Goal: Transaction & Acquisition: Register for event/course

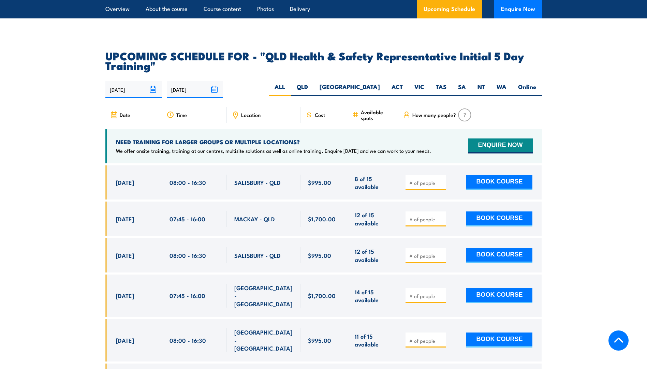
scroll to position [1160, 0]
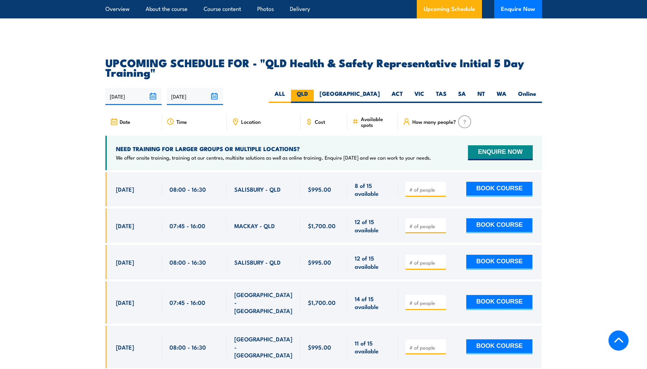
click at [314, 90] on label "QLD" at bounding box center [302, 96] width 23 height 13
click at [313, 90] on input "QLD" at bounding box center [310, 92] width 4 height 4
radio input "true"
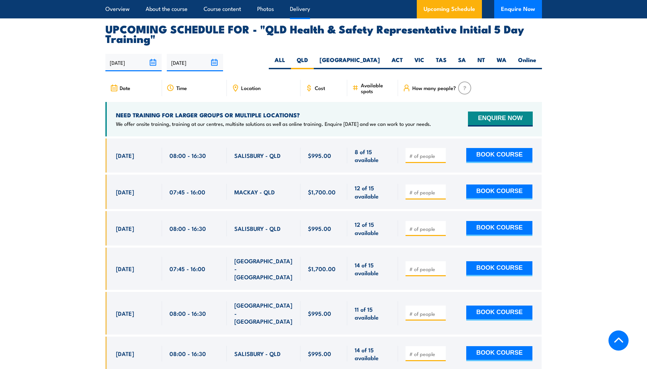
scroll to position [1215, 0]
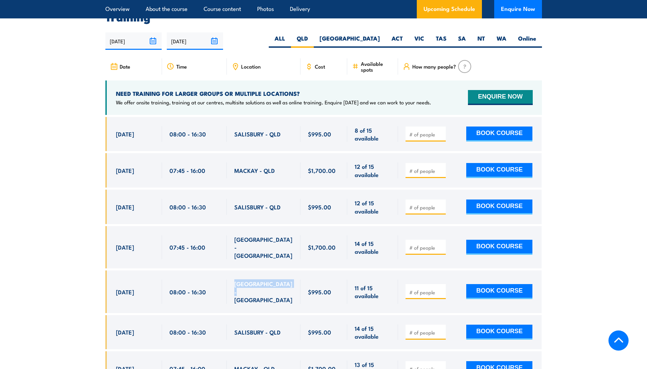
drag, startPoint x: 293, startPoint y: 279, endPoint x: 232, endPoint y: 282, distance: 60.5
click at [232, 282] on div "[GEOGRAPHIC_DATA] - [GEOGRAPHIC_DATA]" at bounding box center [264, 292] width 74 height 42
click at [597, 248] on section "UPCOMING SCHEDULE FOR - "QLD Health & Safety Representative Initial 5 Day Train…" at bounding box center [323, 356] width 647 height 709
click at [571, 234] on section "UPCOMING SCHEDULE FOR - "QLD Health & Safety Representative Initial 5 Day Train…" at bounding box center [323, 356] width 647 height 709
click at [571, 210] on section "UPCOMING SCHEDULE FOR - "QLD Health & Safety Representative Initial 5 Day Train…" at bounding box center [323, 356] width 647 height 709
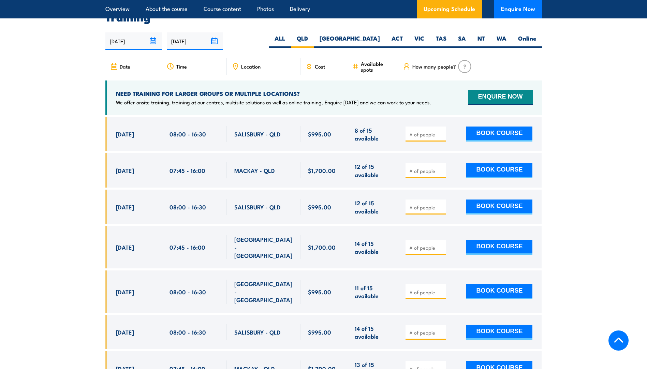
click at [432, 134] on input "number" at bounding box center [426, 134] width 34 height 7
type input "1"
click at [432, 244] on input "number" at bounding box center [426, 247] width 34 height 7
click at [427, 289] on input "number" at bounding box center [426, 292] width 34 height 7
type input "1"
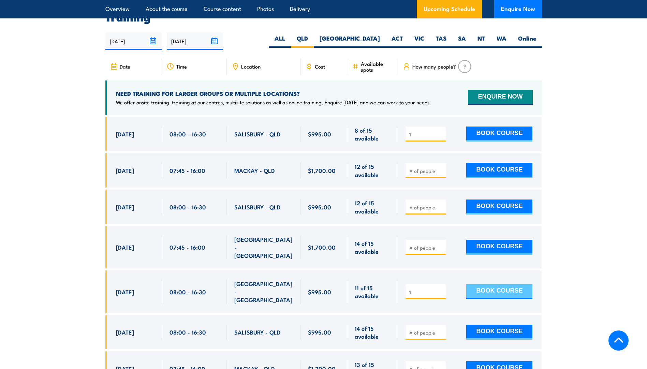
click at [487, 284] on button "BOOK COURSE" at bounding box center [499, 291] width 66 height 15
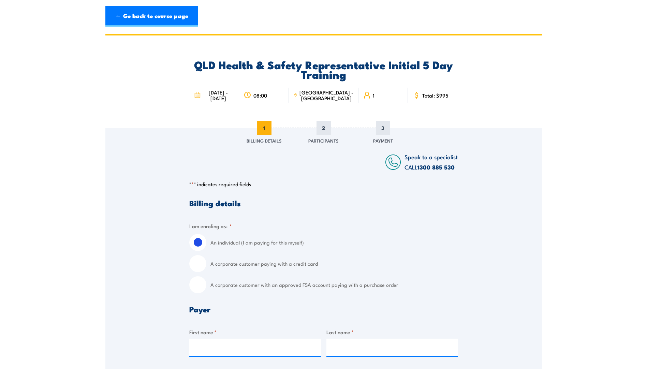
click at [200, 270] on input "A corporate customer paying with a credit card" at bounding box center [197, 263] width 17 height 17
radio input "true"
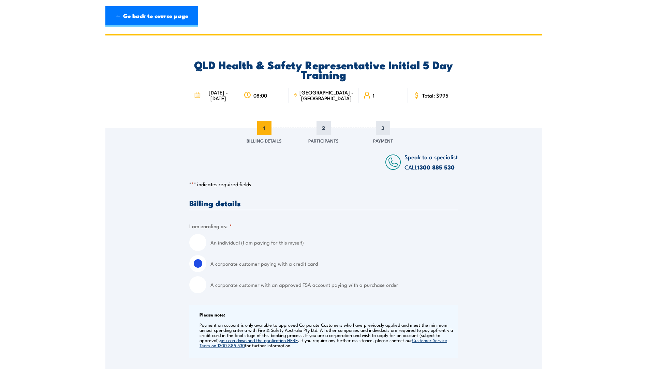
click at [202, 287] on input "A corporate customer with an approved FSA account paying with a purchase order" at bounding box center [197, 284] width 17 height 17
radio input "true"
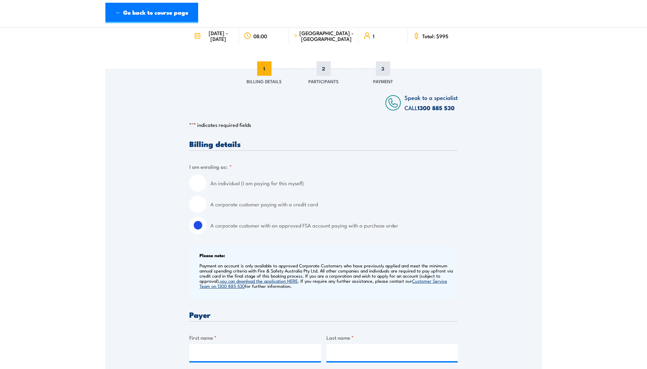
scroll to position [171, 0]
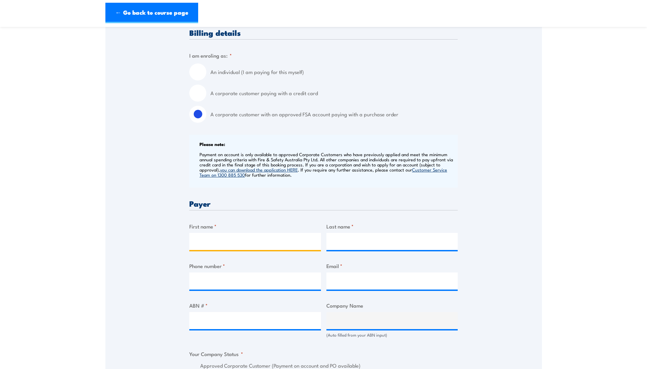
click at [241, 244] on input "First name *" at bounding box center [255, 241] width 132 height 17
type input "Elizabeth"
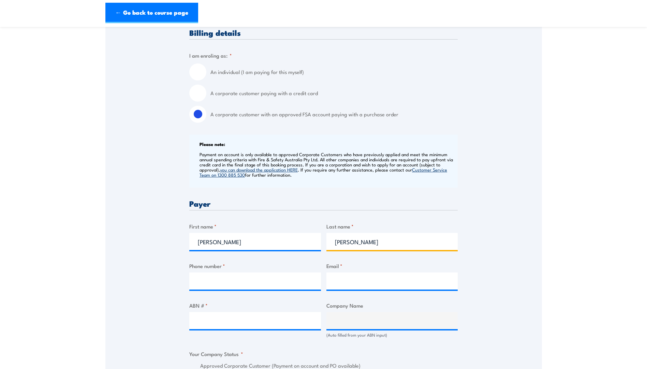
type input "Hogg"
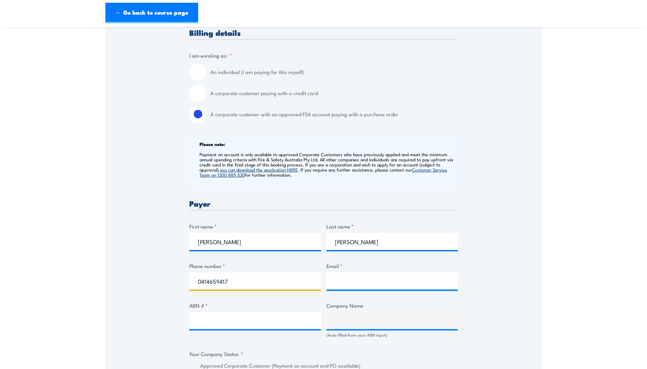
type input "0414659417"
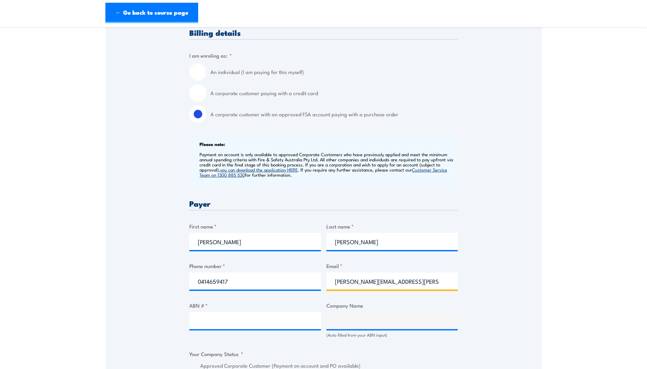
type input "elizabeth.hogg@hotmail.com"
click at [234, 326] on input "ABN # *" at bounding box center [255, 320] width 132 height 17
paste input "68 598 268 528"
type input "68 598 268 528"
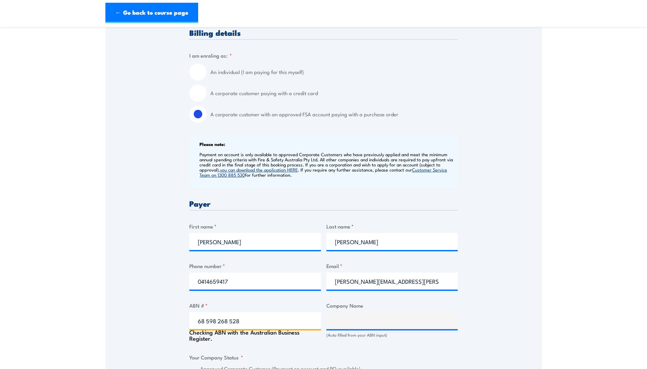
type input "QUEENSLAND RAIL"
radio input "true"
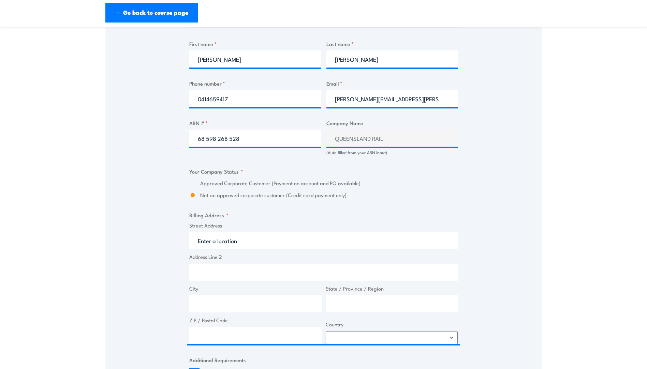
scroll to position [341, 0]
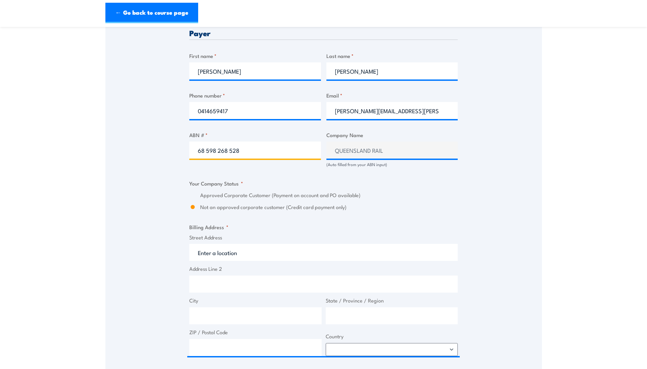
drag, startPoint x: 245, startPoint y: 152, endPoint x: 129, endPoint y: 152, distance: 116.7
click at [129, 152] on div "Speak to a specialist CALL 1300 885 530 CALL 1300 885 530 " * " indicates requi…" at bounding box center [323, 273] width 437 height 972
paste input "71 132 181 090"
type input "71 132 181 090"
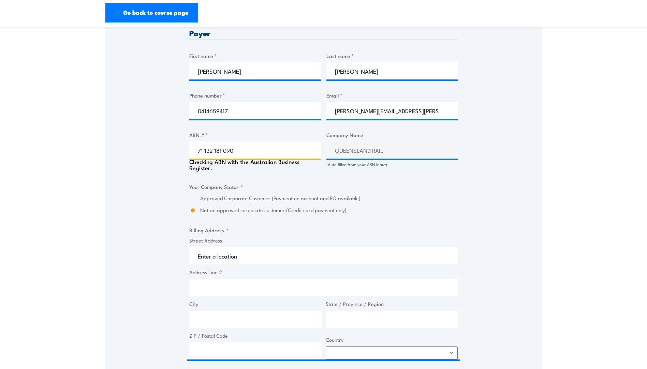
type input "QUEENSLAND RAIL LIMITED"
radio input "true"
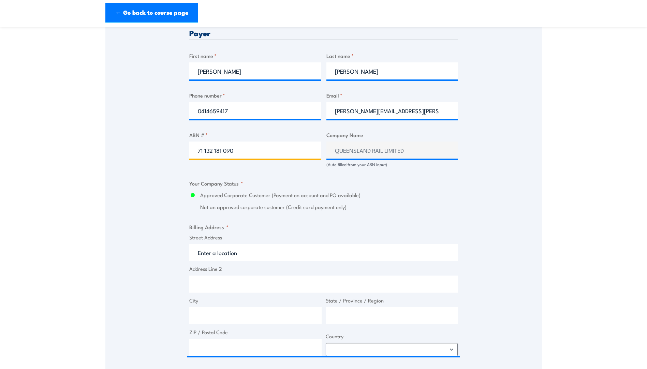
type input "71 132 181 090"
click at [511, 222] on div "Speak to a specialist CALL 1300 885 530 CALL 1300 885 530 " * " indicates requi…" at bounding box center [323, 273] width 437 height 972
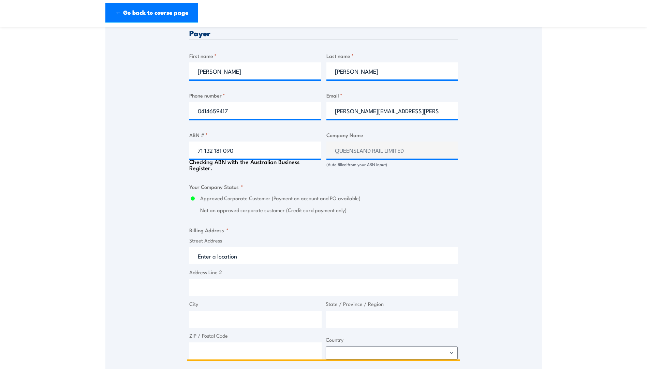
click at [259, 263] on input "Street Address" at bounding box center [323, 255] width 269 height 17
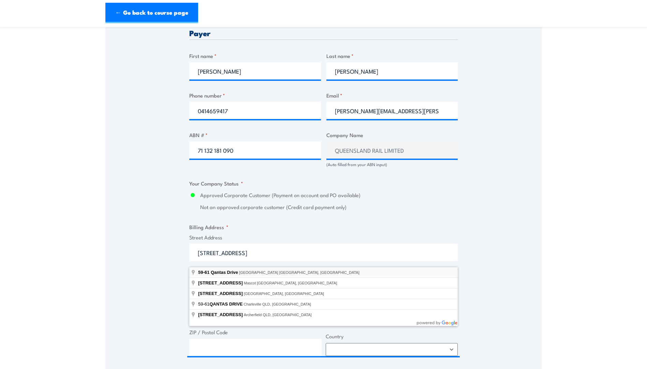
type input "59-61 Qantas Drive, Brisbane Airport QLD, Australia"
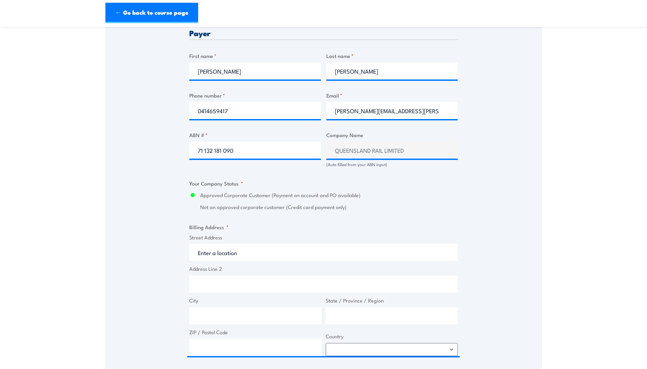
type input "59-61 Qantas Dr"
type input "Brisbane Airport"
type input "[GEOGRAPHIC_DATA]"
type input "4008"
select select "Australia"
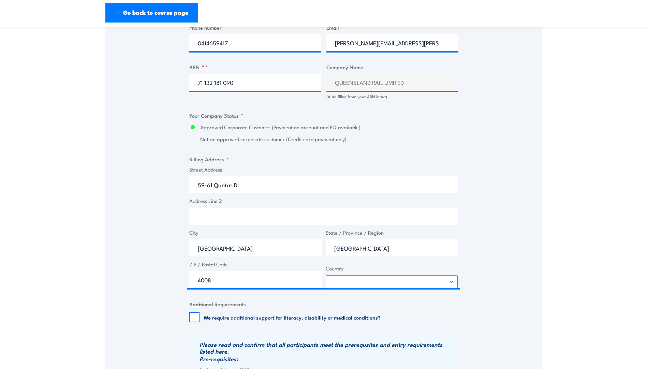
scroll to position [409, 0]
click at [369, 280] on span "Country Afghanistan Albania Algeria American Samoa Andorra Angola Anguilla Anta…" at bounding box center [392, 276] width 136 height 24
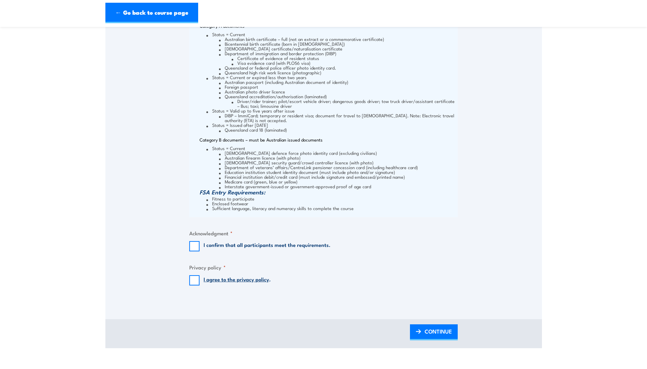
scroll to position [887, 0]
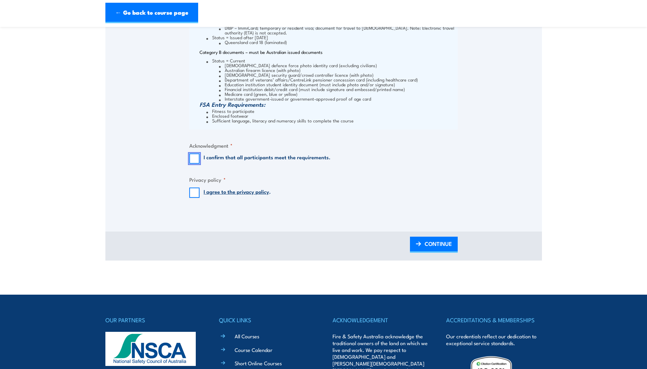
drag, startPoint x: 195, startPoint y: 163, endPoint x: 193, endPoint y: 175, distance: 11.8
click at [195, 163] on input "I confirm that all participants meet the requirements." at bounding box center [194, 159] width 10 height 10
checkbox input "true"
click at [194, 198] on input "I agree to the privacy policy ." at bounding box center [194, 193] width 10 height 10
checkbox input "true"
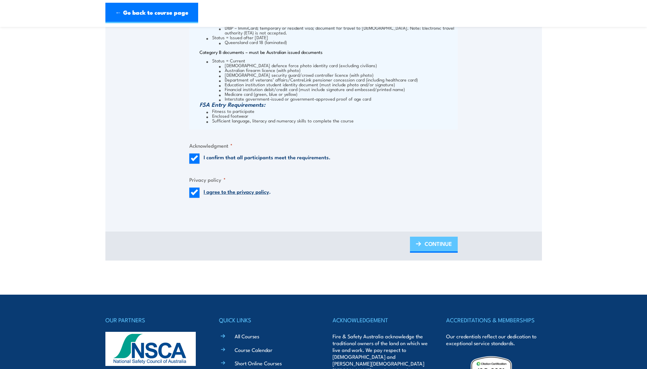
click at [429, 249] on span "CONTINUE" at bounding box center [438, 244] width 27 height 18
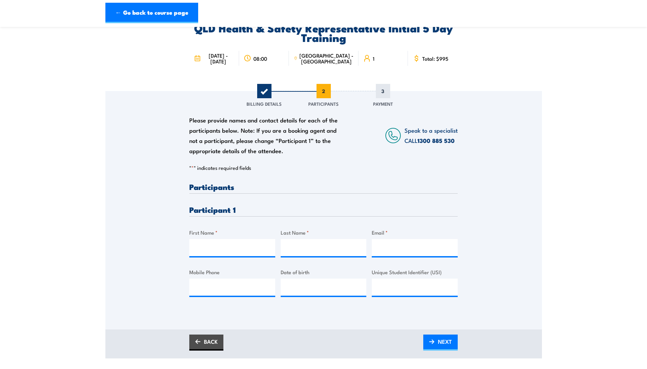
scroll to position [0, 0]
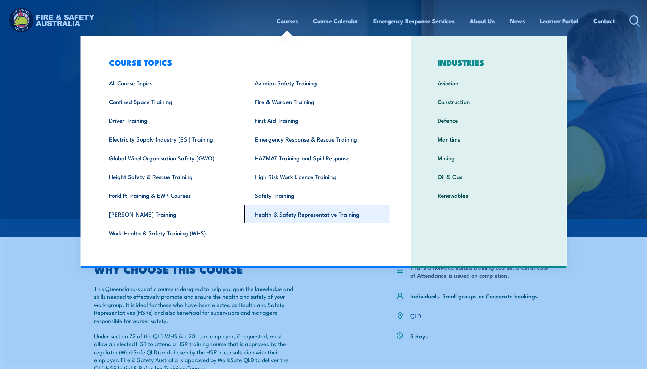
click at [290, 218] on link "Health & Safety Representative Training" at bounding box center [317, 214] width 146 height 19
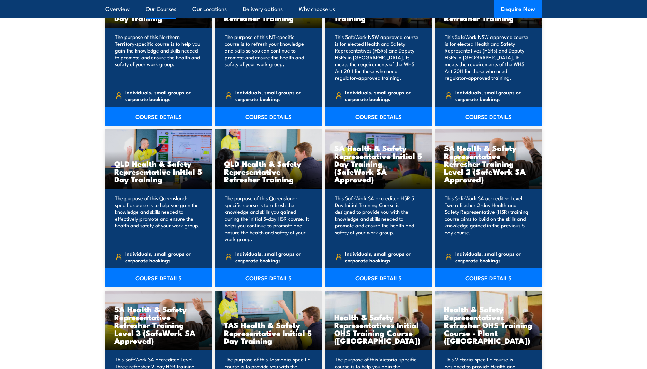
scroll to position [819, 0]
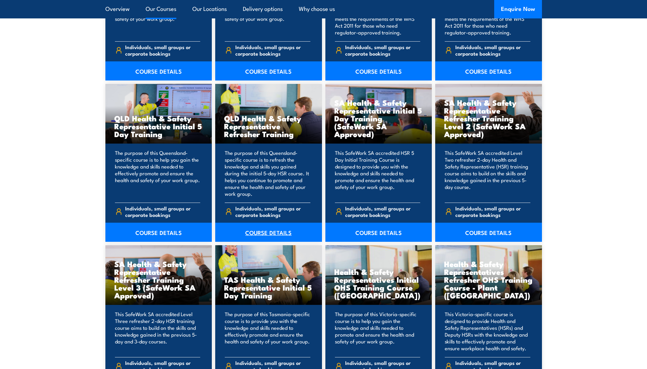
click at [274, 230] on link "COURSE DETAILS" at bounding box center [268, 232] width 107 height 19
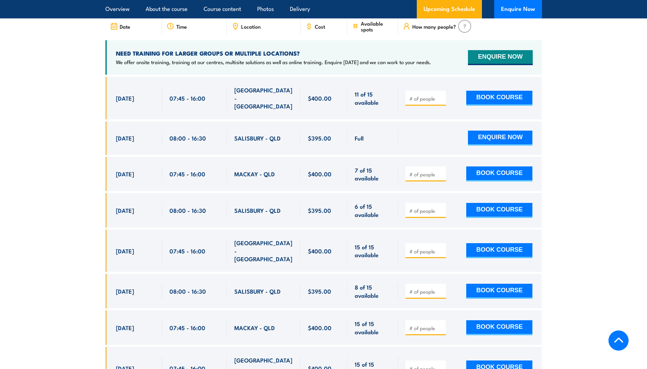
scroll to position [1160, 0]
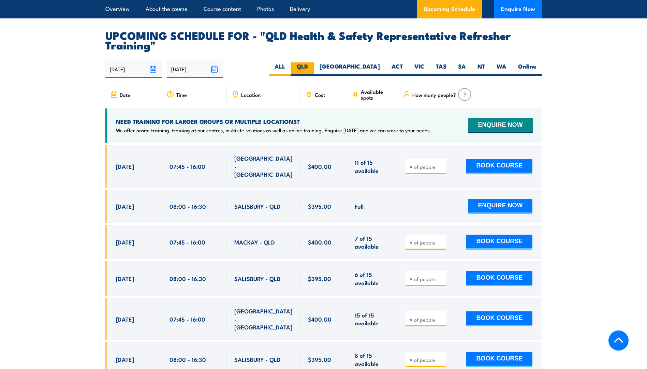
click at [314, 73] on label "QLD" at bounding box center [302, 68] width 23 height 13
click at [313, 67] on input "QLD" at bounding box center [310, 64] width 4 height 4
radio input "true"
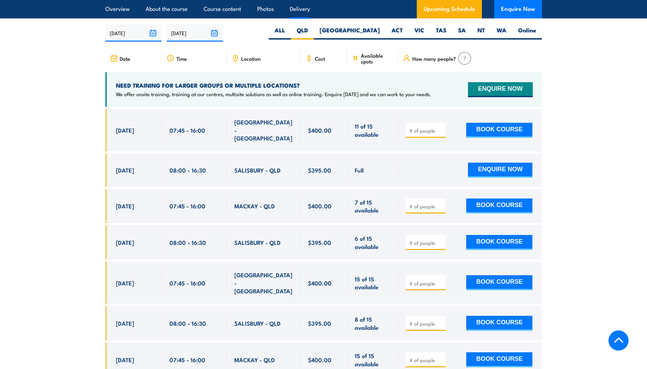
scroll to position [1196, 0]
click at [599, 182] on section "UPCOMING SCHEDULE FOR - "QLD Health & Safety Representative Refresher Training"…" at bounding box center [323, 366] width 647 height 745
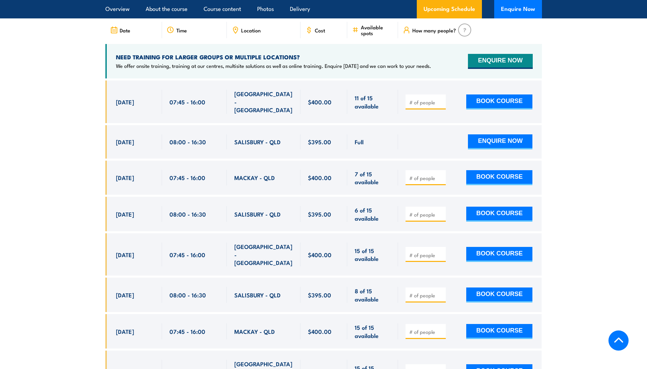
scroll to position [1230, 0]
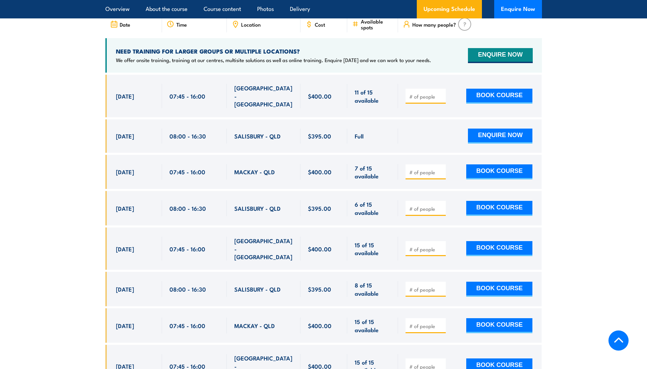
click at [588, 173] on section "UPCOMING SCHEDULE FOR - "QLD Health & Safety Representative Refresher Training"…" at bounding box center [323, 332] width 647 height 745
click at [589, 177] on section "UPCOMING SCHEDULE FOR - "QLD Health & Safety Representative Refresher Training"…" at bounding box center [323, 332] width 647 height 745
click at [590, 179] on section "UPCOMING SCHEDULE FOR - "QLD Health & Safety Representative Refresher Training"…" at bounding box center [323, 332] width 647 height 745
click at [294, 209] on div "SALISBURY - QLD" at bounding box center [264, 208] width 74 height 34
click at [295, 209] on div "SALISBURY - QLD" at bounding box center [264, 208] width 74 height 34
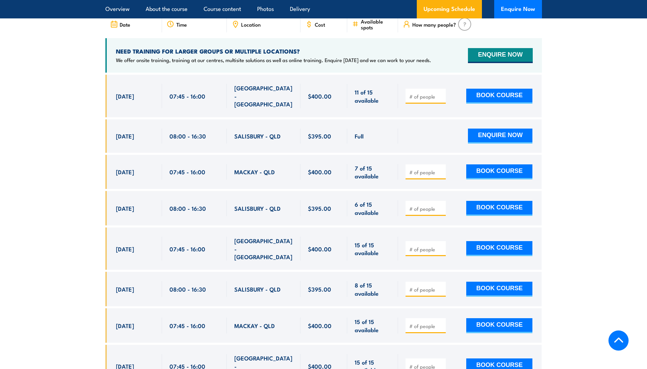
click at [298, 210] on div "SALISBURY - QLD" at bounding box center [264, 208] width 74 height 34
click at [226, 206] on div "08:00 - 16:30" at bounding box center [194, 208] width 65 height 34
click at [260, 205] on span "SALISBURY - QLD" at bounding box center [257, 208] width 46 height 8
drag, startPoint x: 283, startPoint y: 205, endPoint x: 234, endPoint y: 207, distance: 49.2
click at [234, 207] on div "SALISBURY - QLD" at bounding box center [263, 208] width 59 height 16
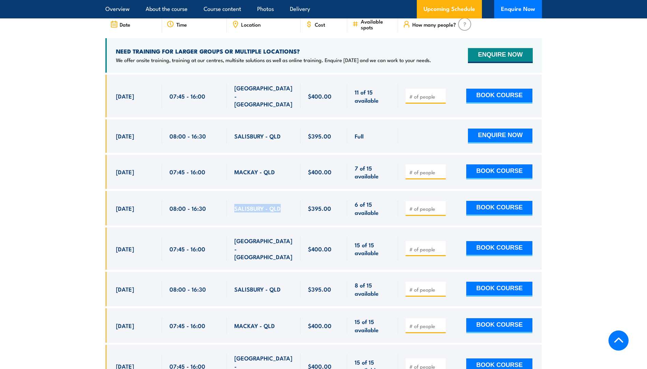
drag, startPoint x: 234, startPoint y: 207, endPoint x: 275, endPoint y: 212, distance: 41.5
click at [275, 212] on div "SALISBURY - QLD" at bounding box center [263, 208] width 59 height 16
click at [282, 208] on div "SALISBURY - QLD" at bounding box center [263, 208] width 59 height 16
click at [271, 208] on span "SALISBURY - QLD" at bounding box center [257, 208] width 46 height 8
click at [318, 207] on span "$395.00" at bounding box center [319, 208] width 23 height 8
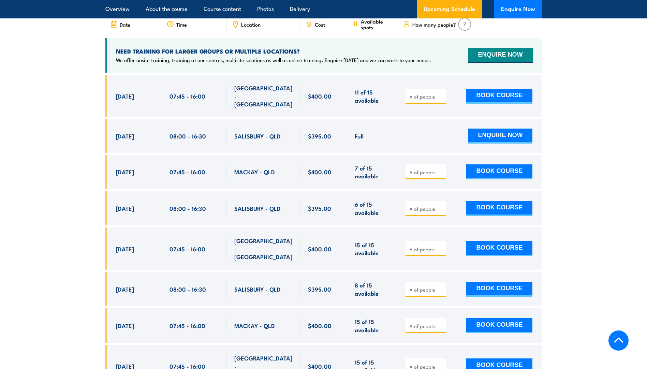
click at [315, 204] on span "$395.00" at bounding box center [319, 208] width 23 height 8
click at [422, 207] on input "number" at bounding box center [426, 208] width 34 height 7
type input "1"
click at [492, 208] on button "BOOK COURSE" at bounding box center [499, 208] width 66 height 15
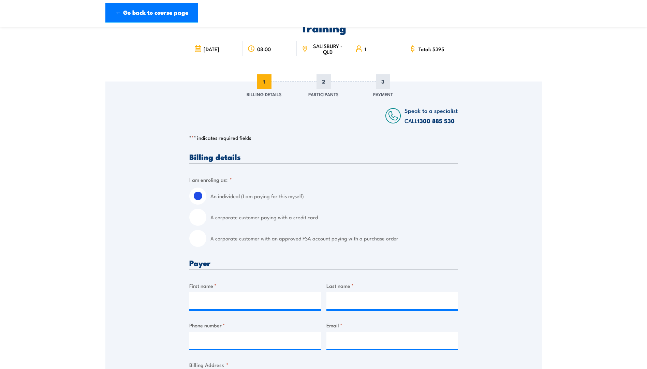
scroll to position [102, 0]
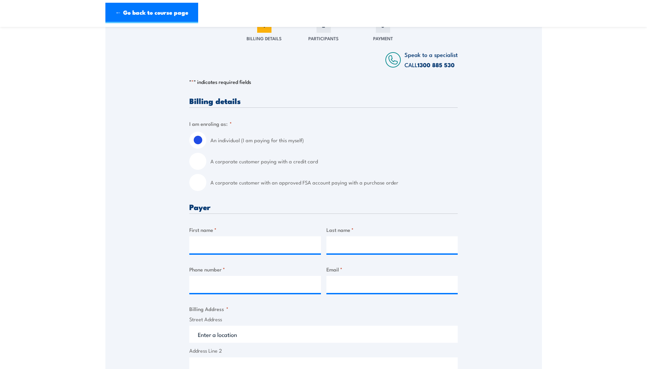
click at [200, 163] on input "A corporate customer paying with a credit card" at bounding box center [197, 161] width 17 height 17
radio input "true"
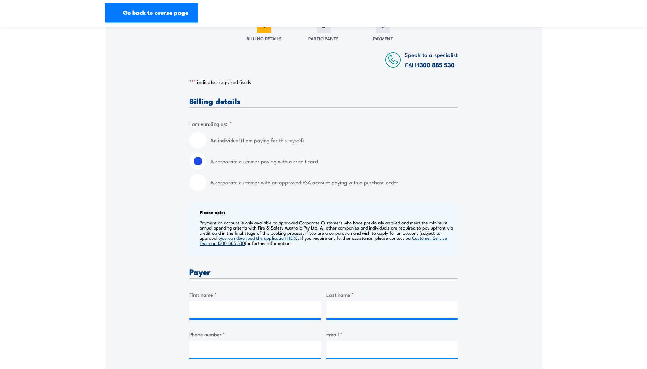
scroll to position [239, 0]
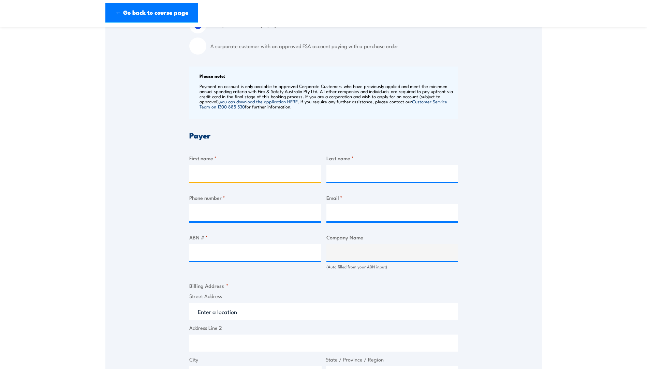
click at [248, 172] on input "First name *" at bounding box center [255, 173] width 132 height 17
type input "L"
type input "Elizabeth"
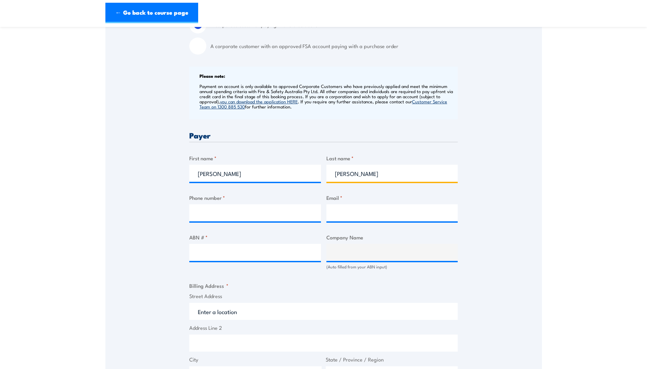
type input "Hogg"
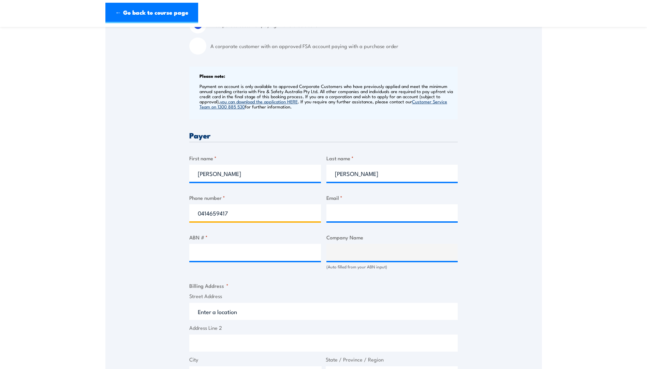
type input "0414659417"
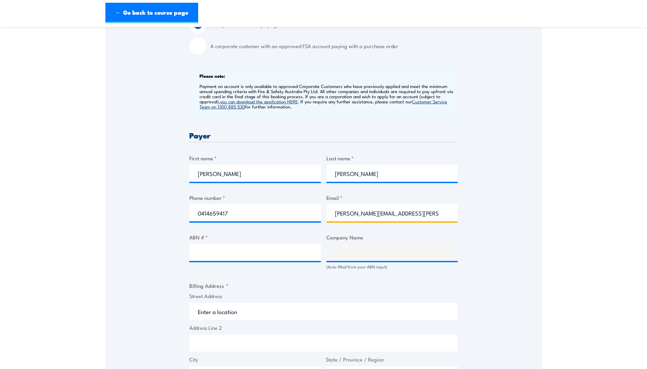
type input "elizabeth.hogg@qr.com.au"
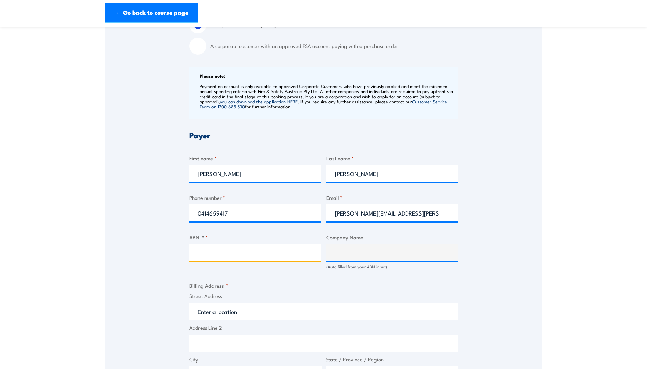
paste input "0455301948"
type input "0455301948"
click at [226, 247] on input "ABN # *" at bounding box center [255, 252] width 132 height 17
paste input "71 132 181 090"
type input "71 132 181 090"
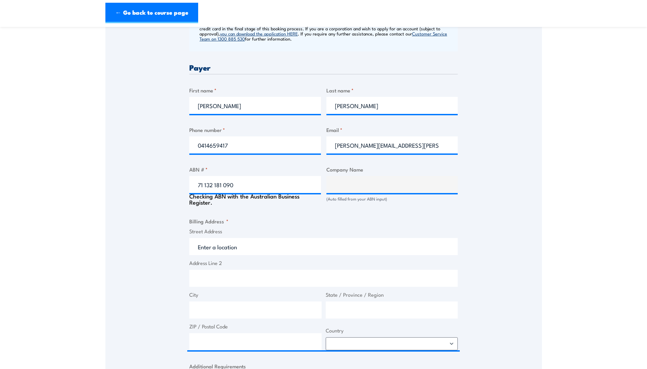
scroll to position [307, 0]
type input "QUEENSLAND RAIL LIMITED"
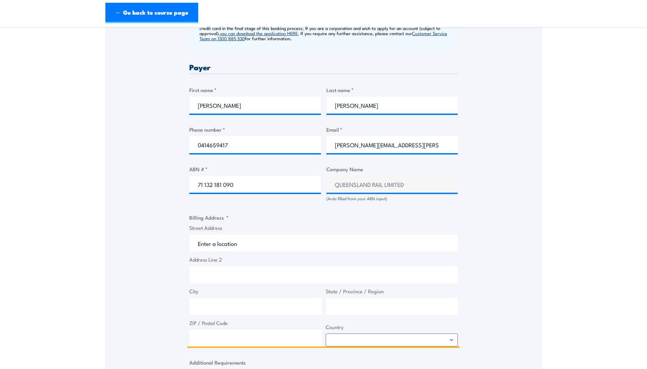
click at [279, 243] on input "Street Address" at bounding box center [323, 243] width 269 height 17
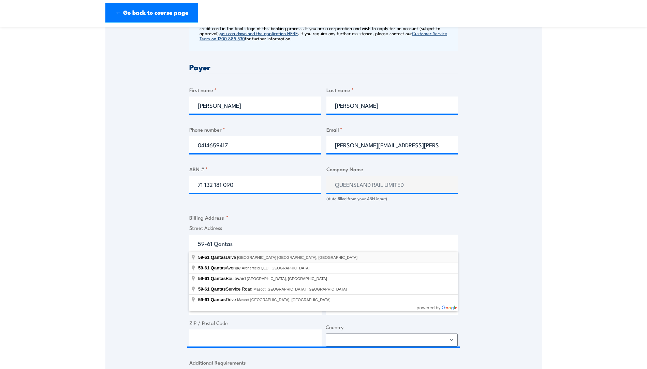
type input "59-61 Qantas Drive, Brisbane Airport QLD, Australia"
type input "59-61 Qantas Dr"
type input "Brisbane Airport"
type input "Queensland"
type input "4008"
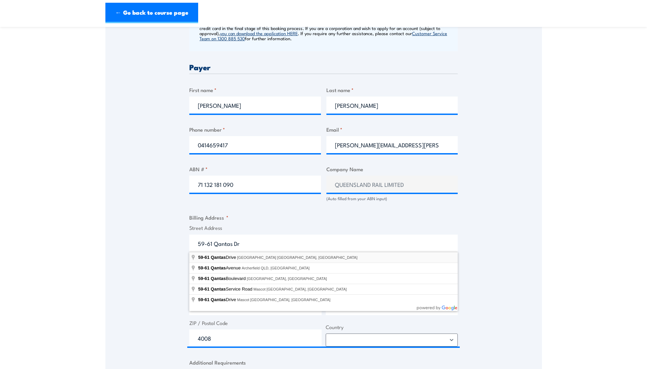
select select "Australia"
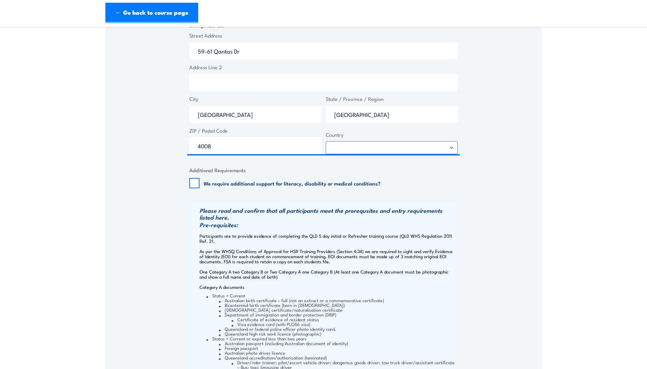
scroll to position [512, 0]
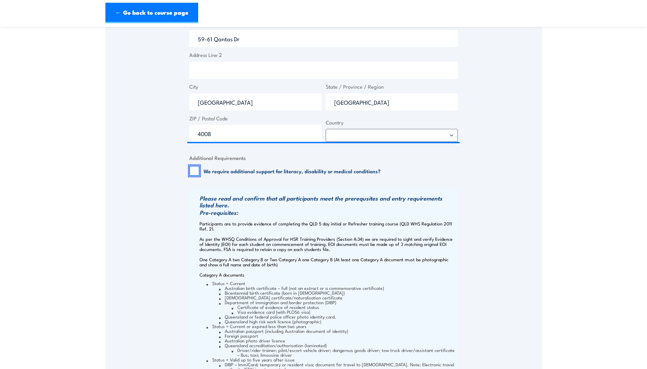
click at [194, 169] on input "We require additional support for literacy, disability or medical conditions?" at bounding box center [194, 171] width 10 height 10
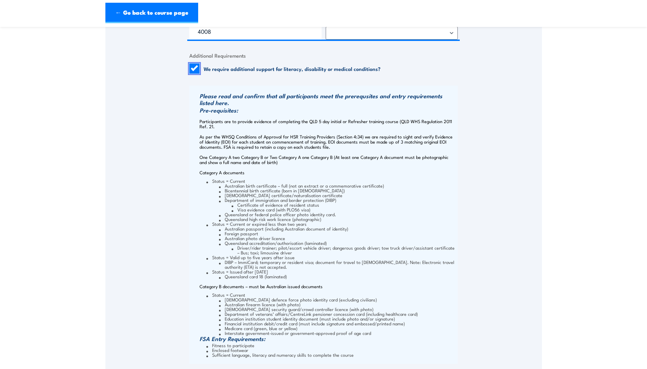
click at [196, 69] on input "We require additional support for literacy, disability or medical conditions?" at bounding box center [194, 68] width 10 height 10
checkbox input "false"
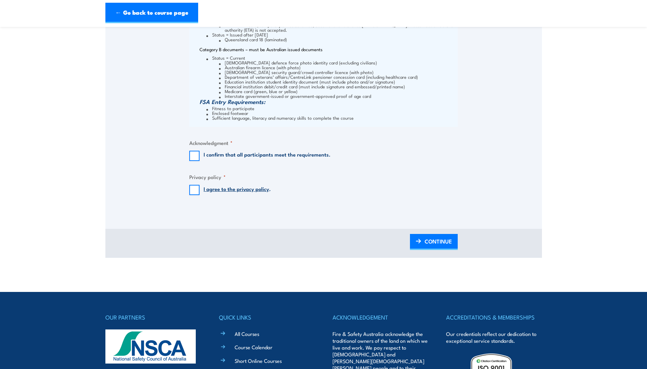
scroll to position [853, 0]
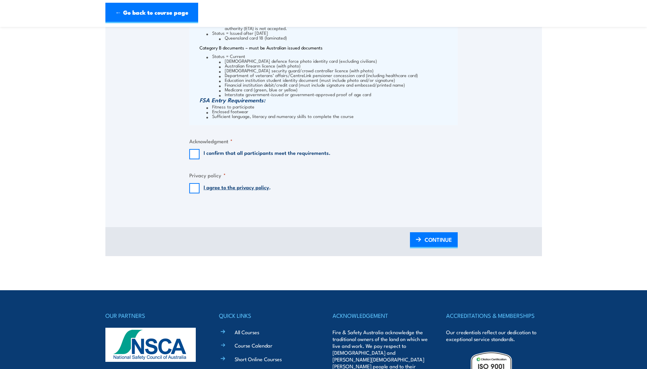
click at [195, 147] on fieldset "Acknowledgment * I confirm that all participants meet the requirements." at bounding box center [323, 148] width 269 height 22
click at [194, 153] on input "I confirm that all participants meet the requirements." at bounding box center [194, 154] width 10 height 10
checkbox input "true"
click at [197, 189] on input "I agree to the privacy policy ." at bounding box center [194, 188] width 10 height 10
checkbox input "true"
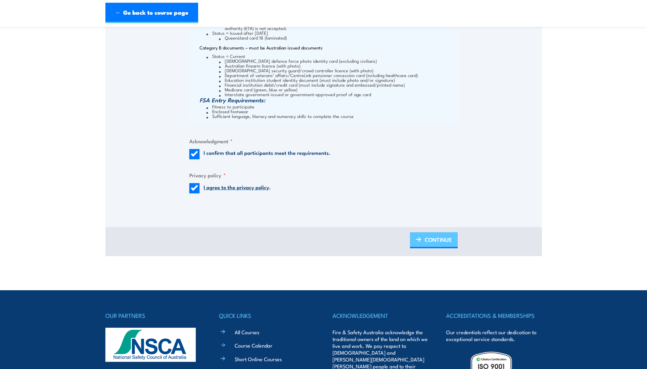
click at [442, 240] on span "CONTINUE" at bounding box center [438, 240] width 27 height 18
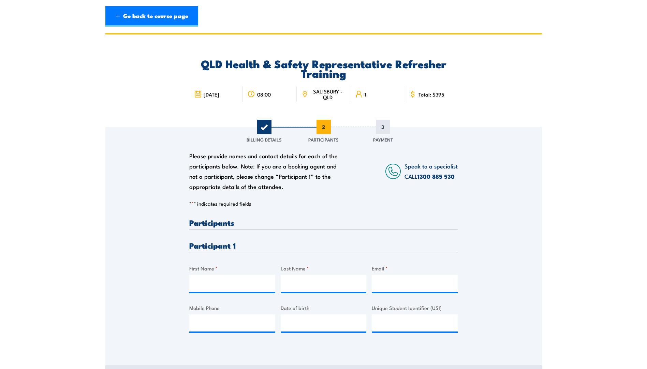
scroll to position [0, 0]
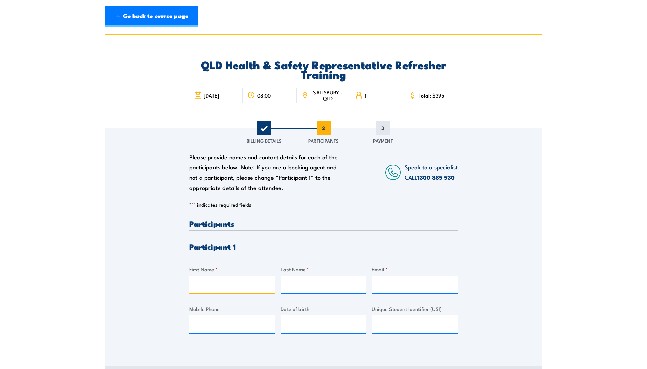
click at [236, 283] on input "First Name *" at bounding box center [232, 284] width 86 height 17
type input "Daniel"
type input "Tomlinson"
click at [385, 284] on input "Email *" at bounding box center [415, 284] width 86 height 17
paste input "daniel.tomlinson@qr.com.au"
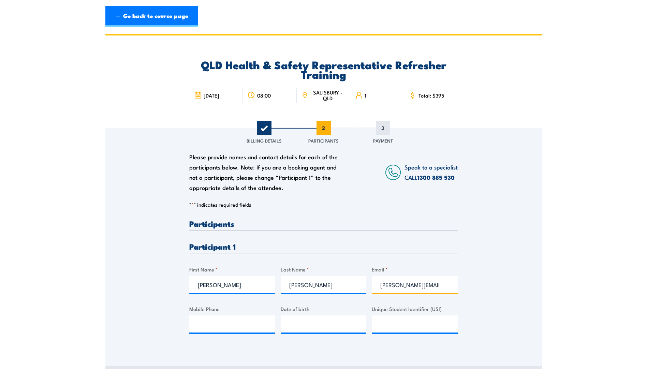
scroll to position [0, 13]
type input "daniel.tomlinson@qr.com.au"
click at [243, 321] on input "Mobile Phone" at bounding box center [232, 324] width 86 height 17
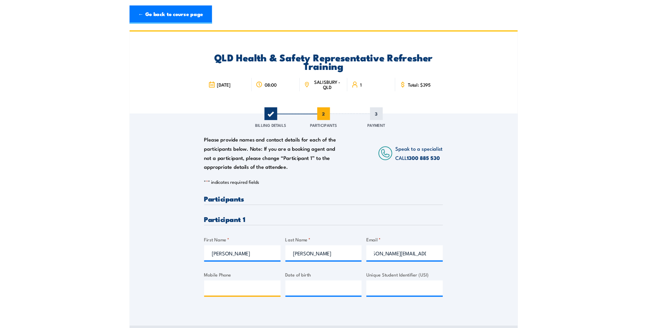
scroll to position [0, 0]
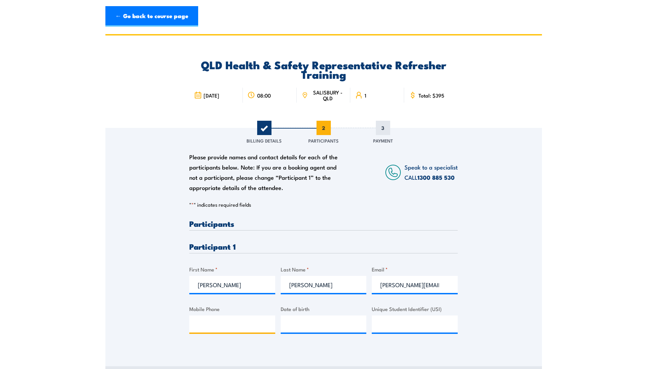
click at [232, 317] on input "Mobile Phone" at bounding box center [232, 324] width 86 height 17
paste input "0418582068"
type input "0418582068"
type input "__/__/____"
drag, startPoint x: 309, startPoint y: 327, endPoint x: 352, endPoint y: 316, distance: 44.4
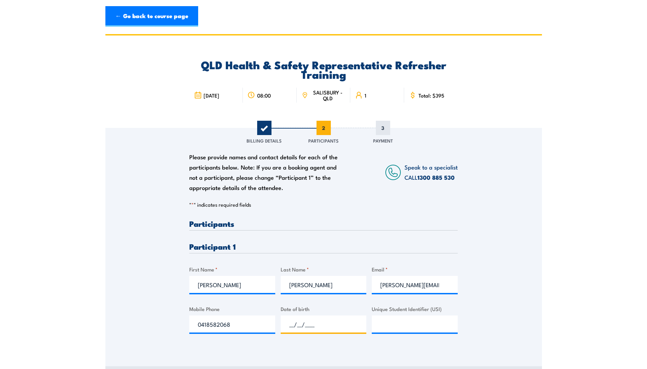
click at [310, 327] on input "__/__/____" at bounding box center [324, 324] width 86 height 17
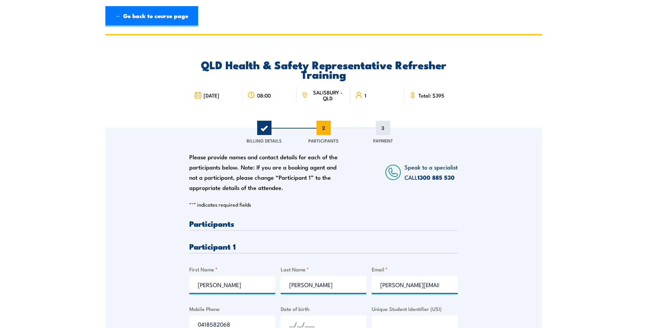
click at [312, 319] on input "__/__/____" at bounding box center [324, 324] width 86 height 17
type input "23/10/1978"
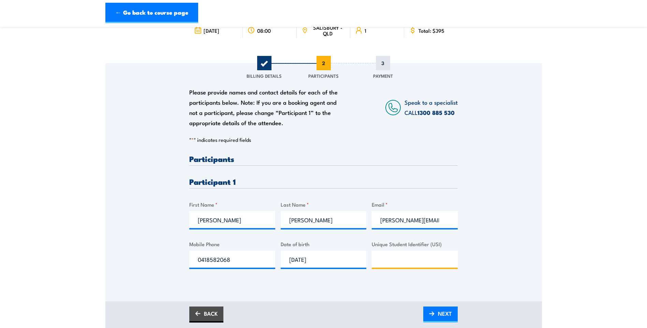
scroll to position [175, 0]
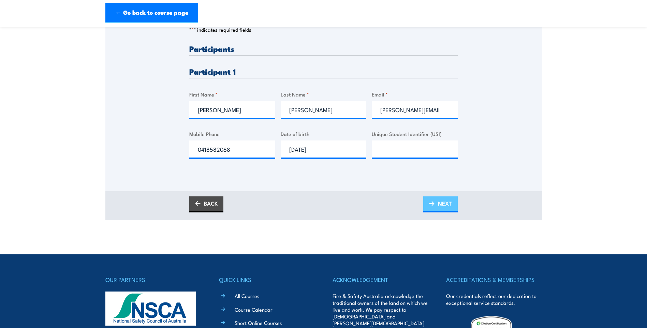
click at [429, 203] on link "NEXT" at bounding box center [440, 205] width 34 height 16
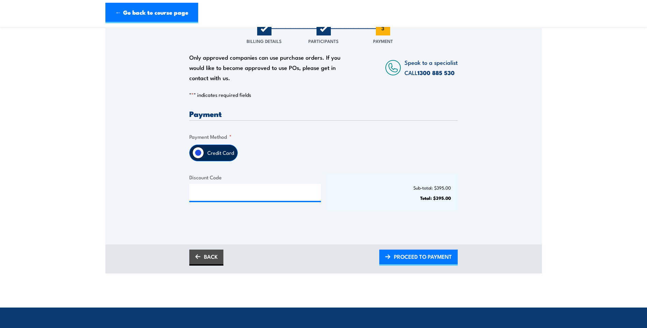
scroll to position [102, 0]
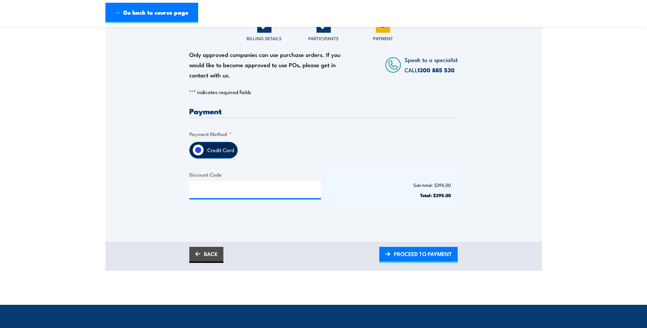
click at [205, 153] on label "Credit Card" at bounding box center [220, 150] width 33 height 16
click at [204, 153] on input "Credit Card" at bounding box center [198, 150] width 12 height 12
click at [442, 253] on span "PROCEED TO PAYMENT" at bounding box center [423, 254] width 58 height 18
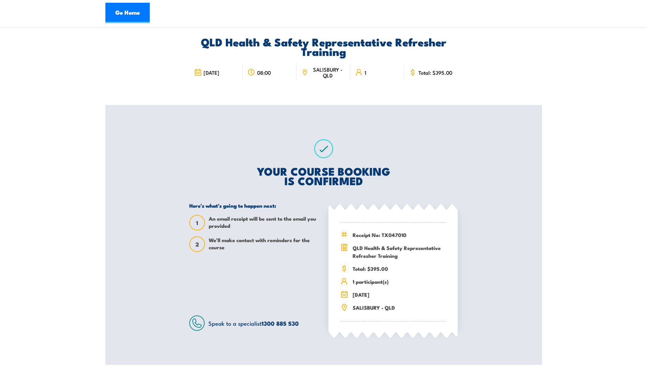
scroll to position [102, 0]
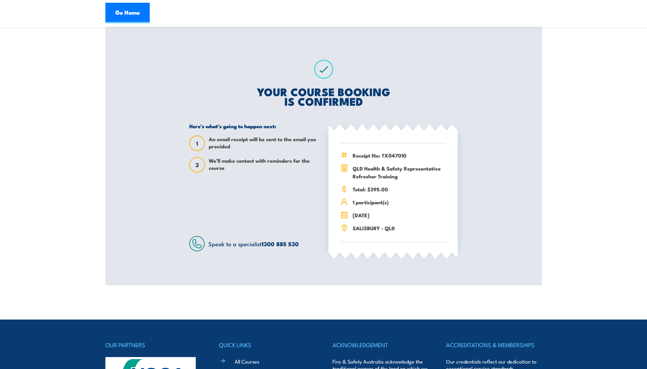
click at [265, 187] on div "QLD Health & Safety Representative Refresher Training [DATE] 08:00 1 1 2" at bounding box center [323, 109] width 437 height 354
